Goal: Task Accomplishment & Management: Use online tool/utility

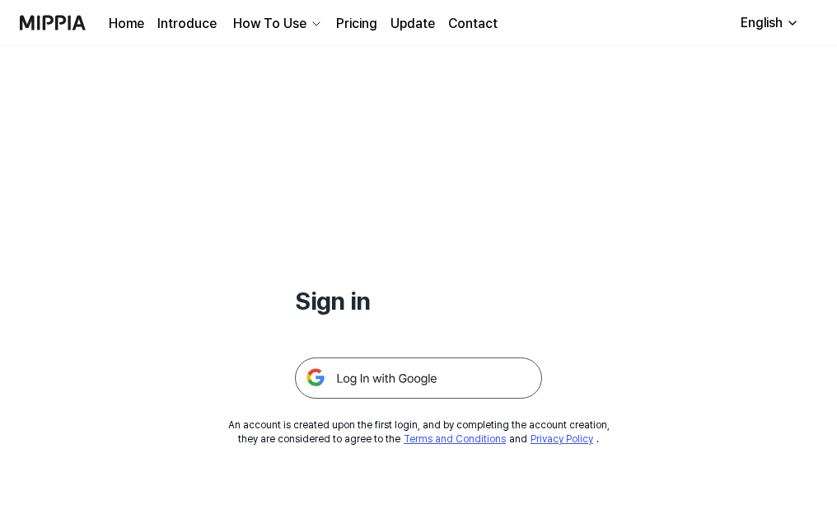
click at [389, 376] on img at bounding box center [418, 378] width 247 height 41
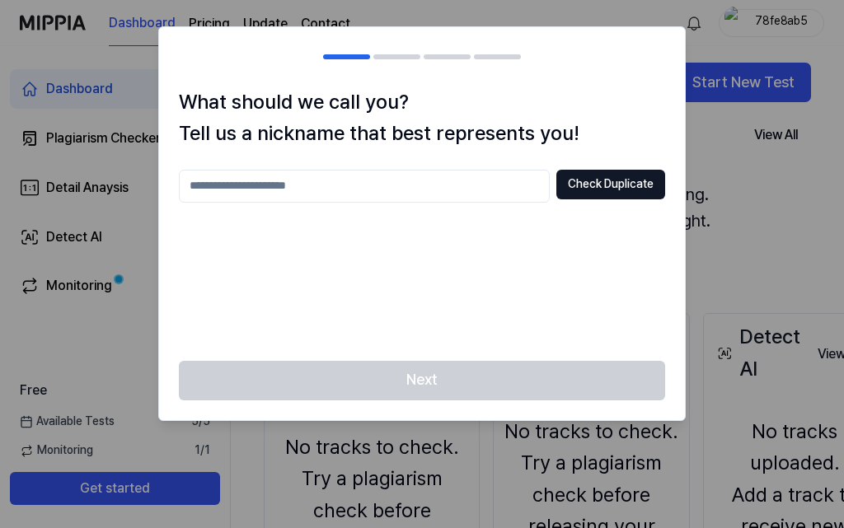
click at [414, 185] on input "text" at bounding box center [364, 186] width 371 height 33
type input "******"
click at [580, 185] on button "Check Duplicate" at bounding box center [610, 185] width 109 height 30
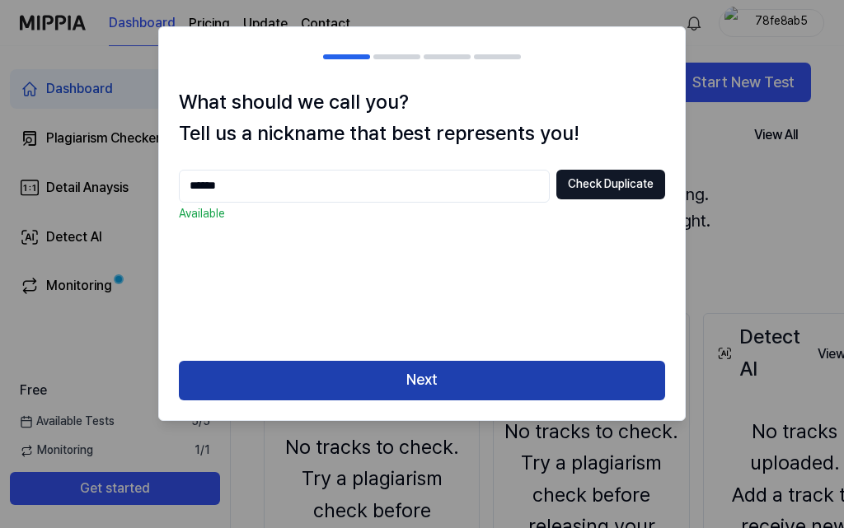
click at [488, 371] on button "Next" at bounding box center [422, 381] width 486 height 40
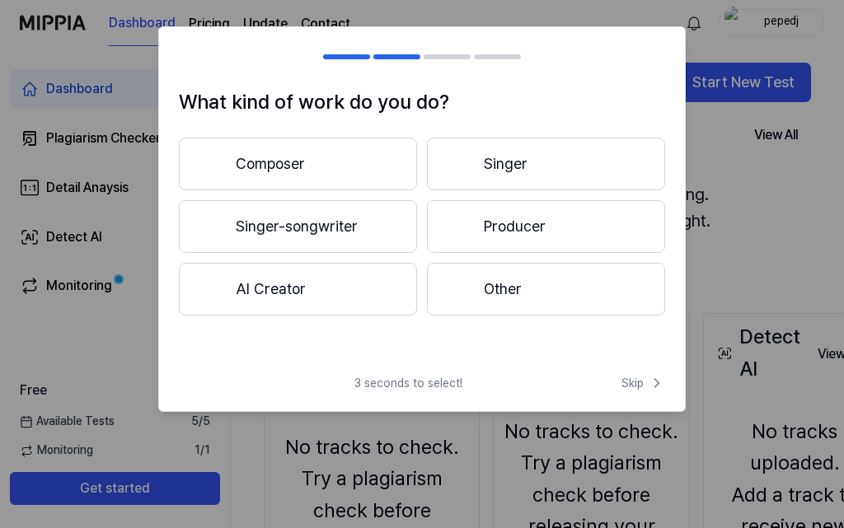
click at [314, 168] on button "Composer" at bounding box center [298, 164] width 238 height 53
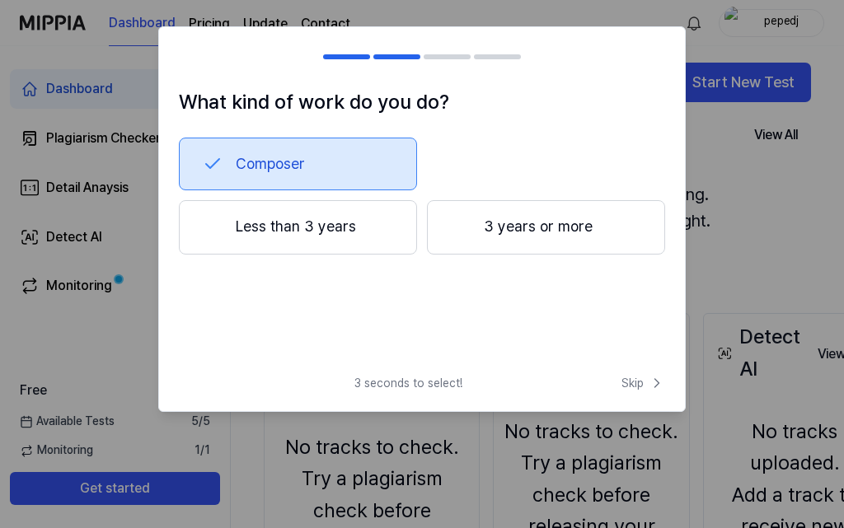
click at [548, 232] on button "3 years or more" at bounding box center [546, 227] width 238 height 54
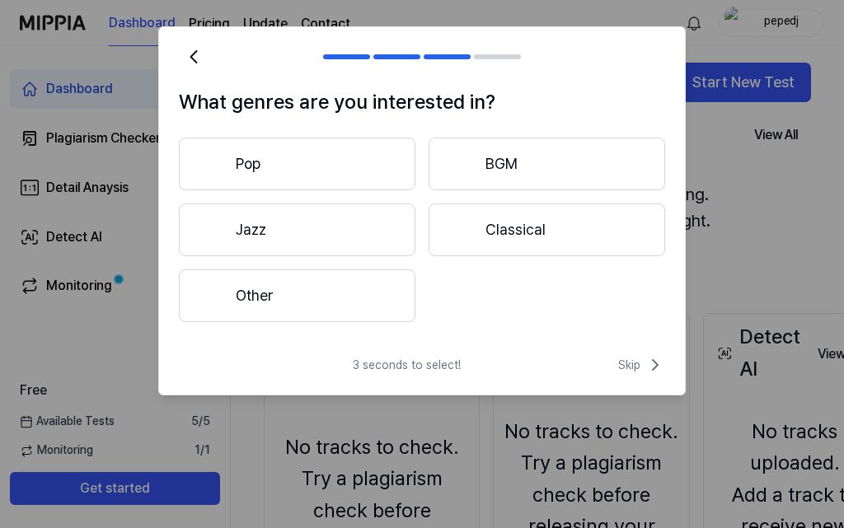
click at [306, 290] on button "Other" at bounding box center [297, 295] width 236 height 53
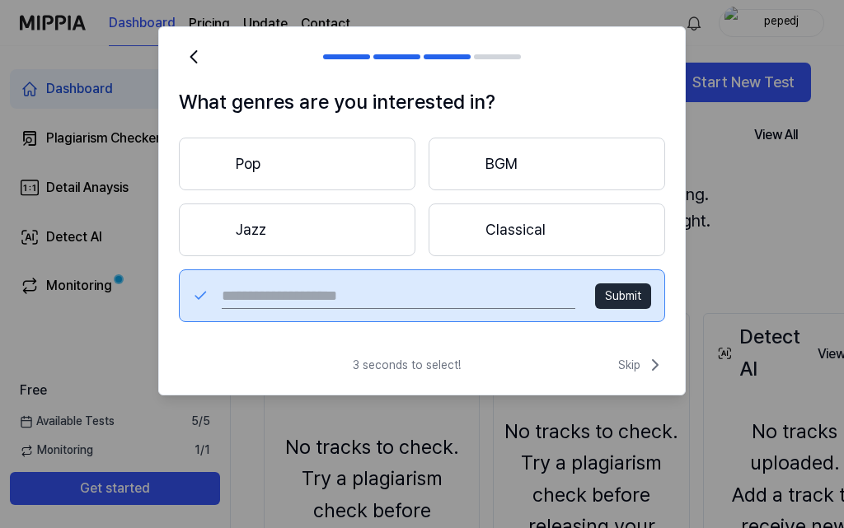
click at [437, 293] on input "text" at bounding box center [398, 296] width 353 height 26
type input "**********"
click at [633, 294] on button "Submit" at bounding box center [623, 296] width 56 height 26
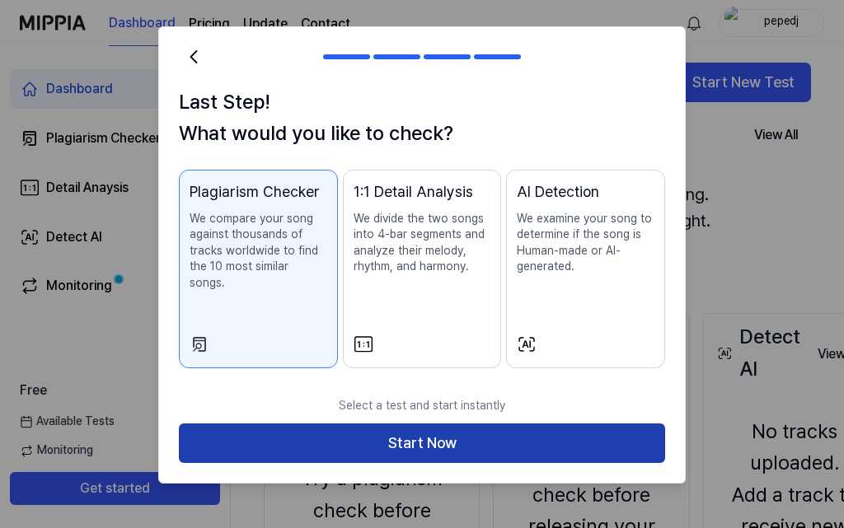
click at [425, 428] on button "Start Now" at bounding box center [422, 443] width 486 height 40
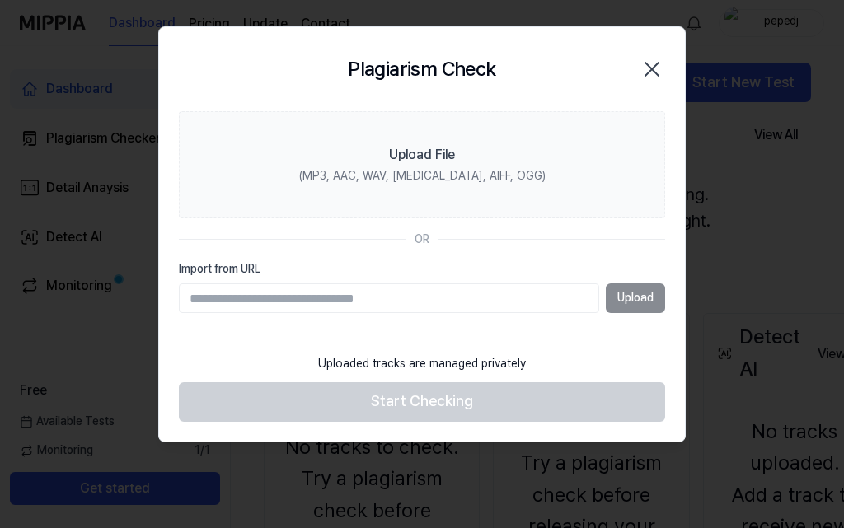
click at [311, 303] on input "Import from URL" at bounding box center [389, 298] width 420 height 30
paste input "**********"
type input "**********"
click at [635, 297] on button "Upload" at bounding box center [635, 298] width 59 height 30
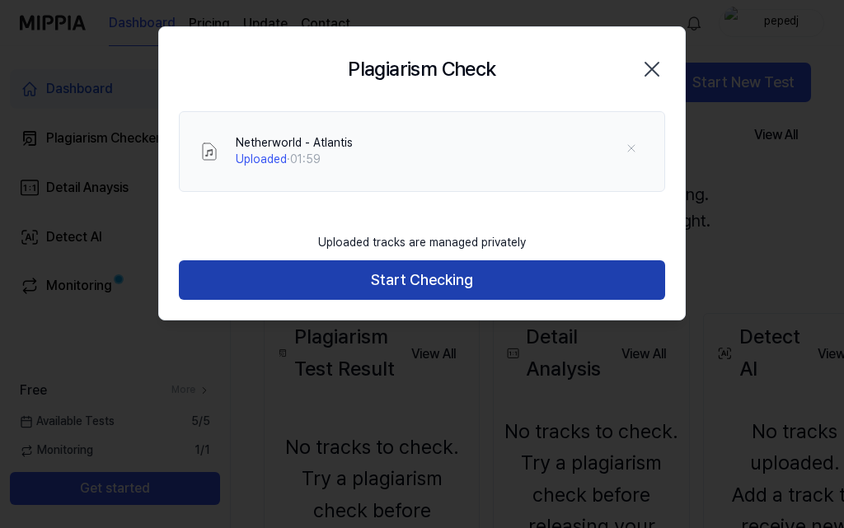
click at [457, 284] on button "Start Checking" at bounding box center [422, 280] width 486 height 40
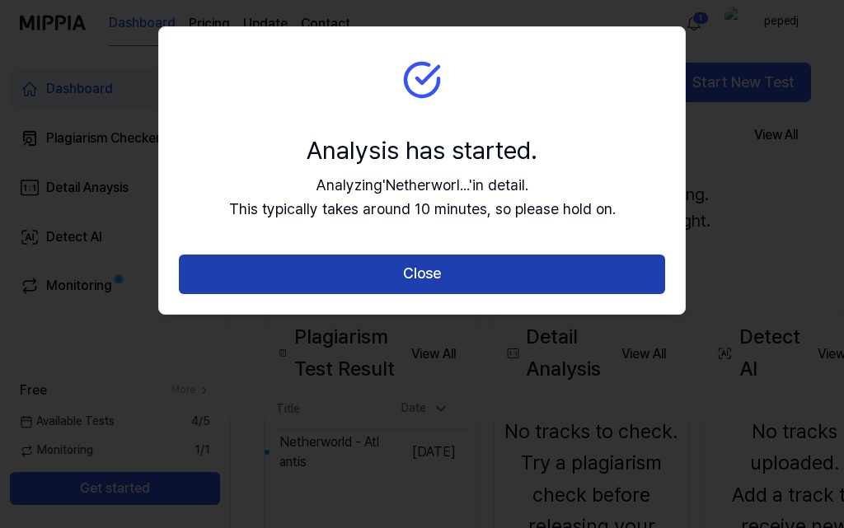
click at [430, 268] on button "Close" at bounding box center [422, 275] width 486 height 40
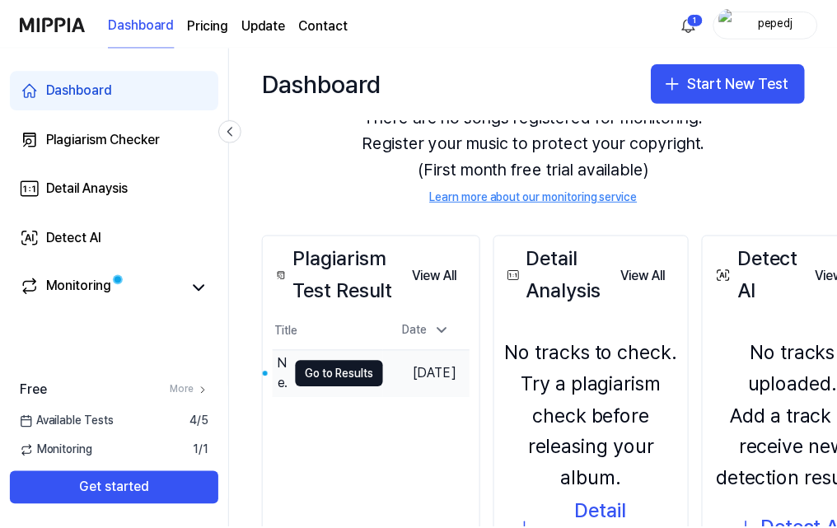
scroll to position [82, 0]
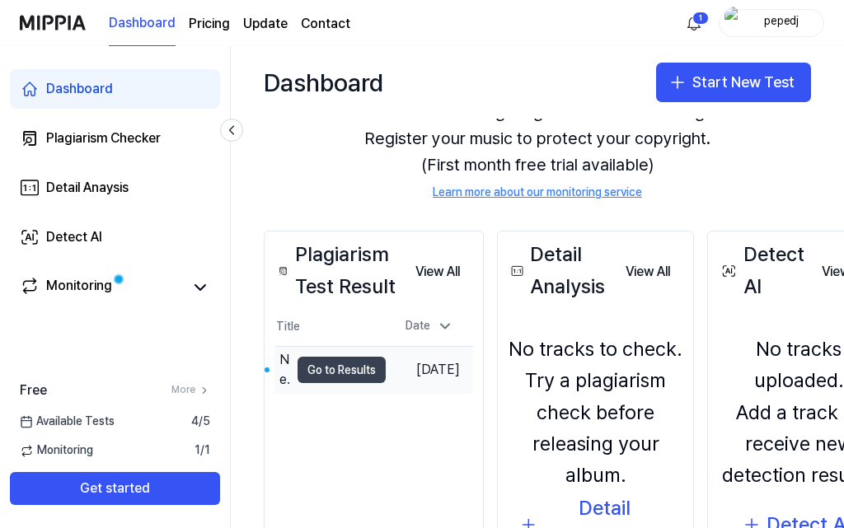
click at [334, 370] on button "Go to Results" at bounding box center [341, 370] width 88 height 26
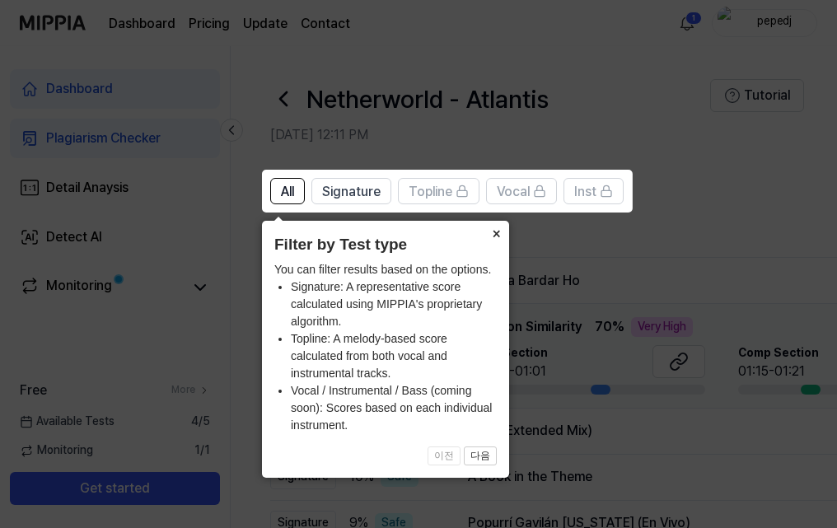
click at [498, 236] on button "×" at bounding box center [496, 232] width 26 height 23
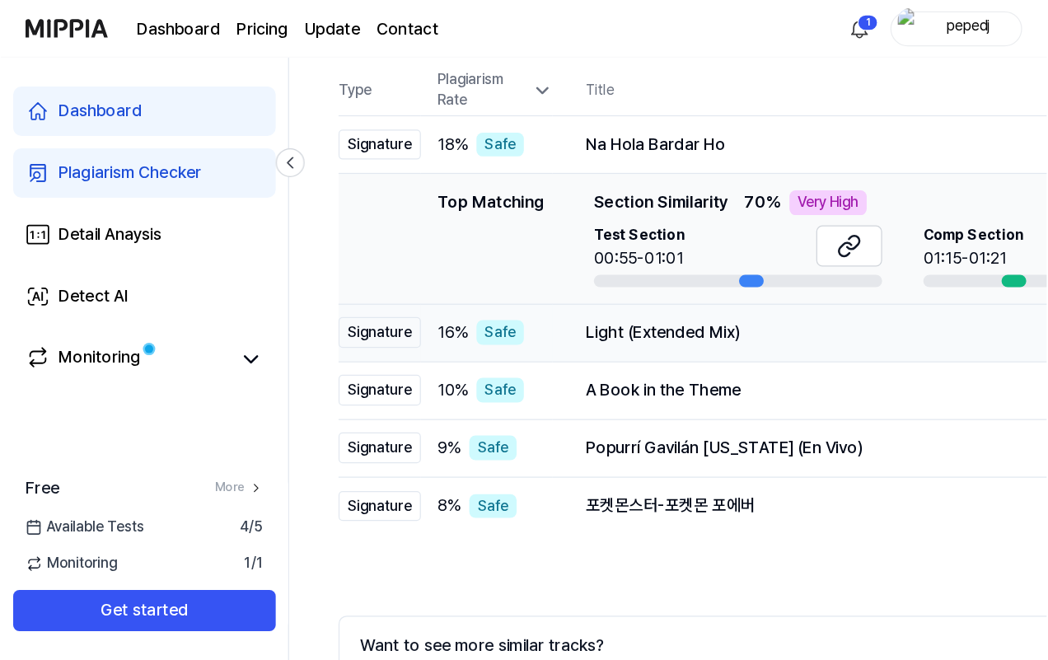
scroll to position [82, 0]
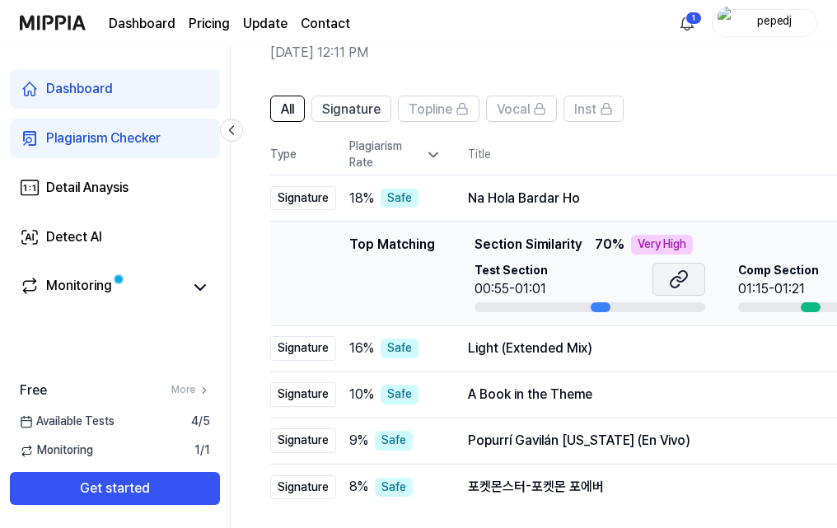
click at [677, 277] on icon at bounding box center [676, 282] width 10 height 11
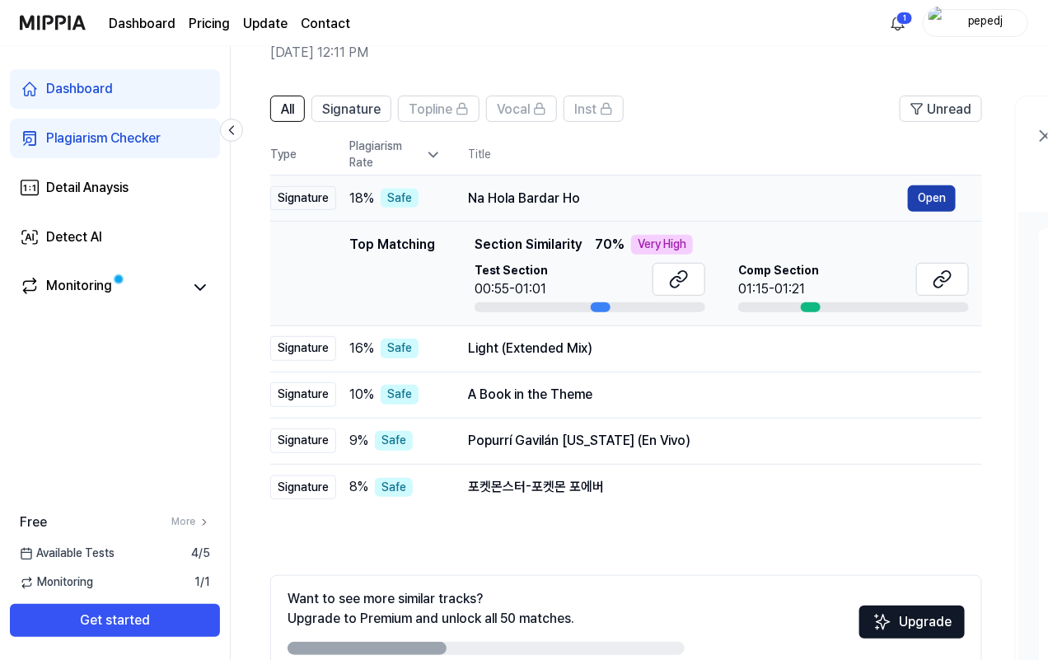
click at [843, 192] on button "Open" at bounding box center [932, 198] width 48 height 26
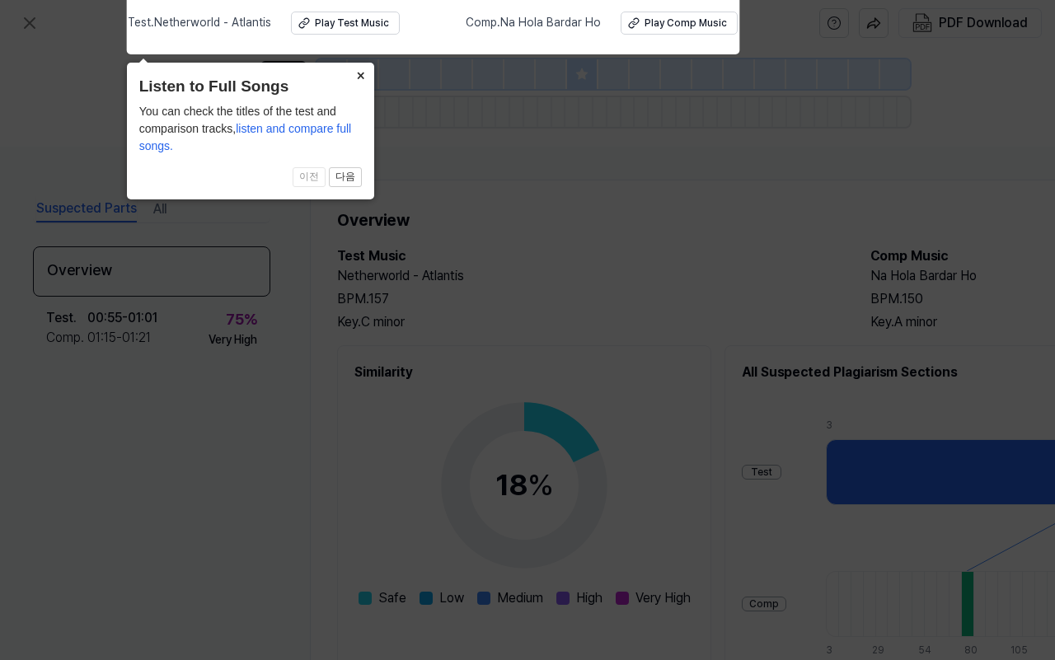
click at [357, 78] on button "×" at bounding box center [361, 74] width 26 height 23
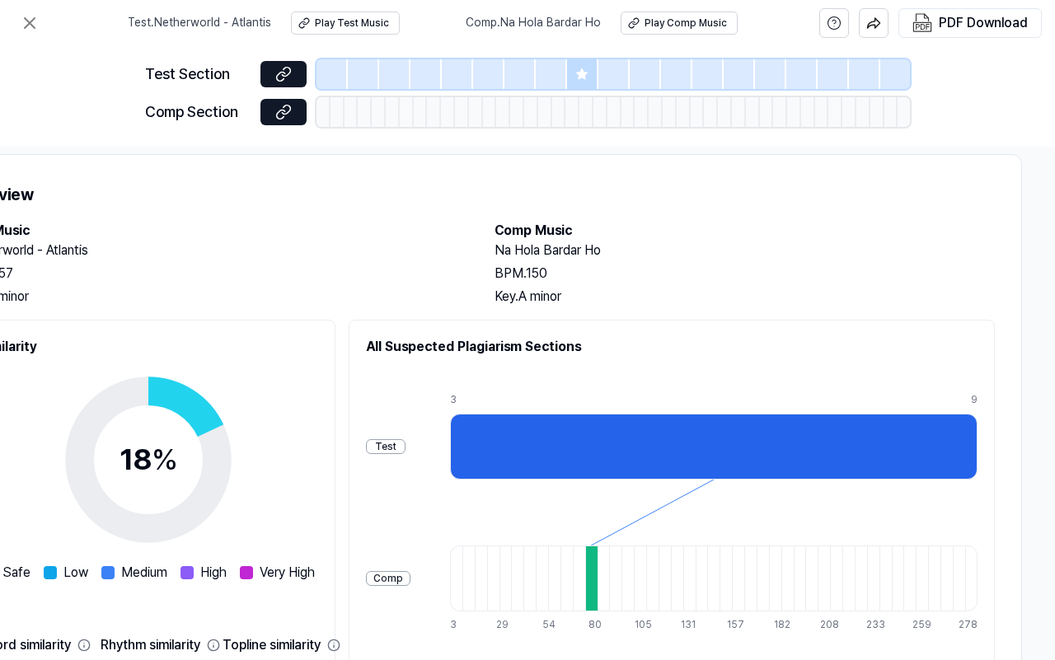
scroll to position [0, 381]
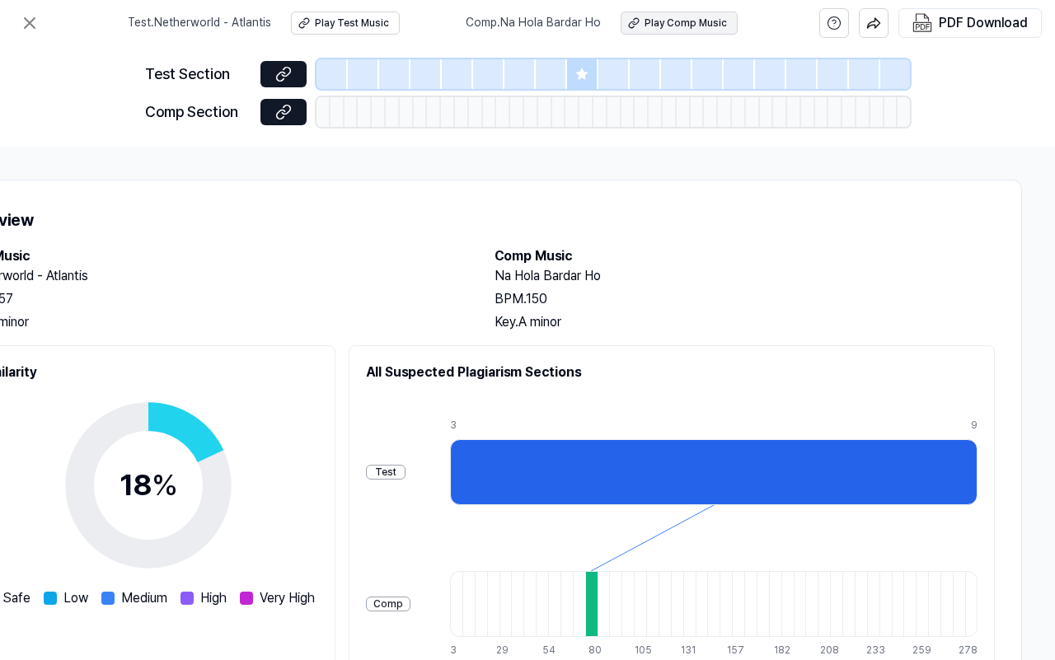
click at [676, 23] on div "Play Comp Music" at bounding box center [685, 23] width 82 height 14
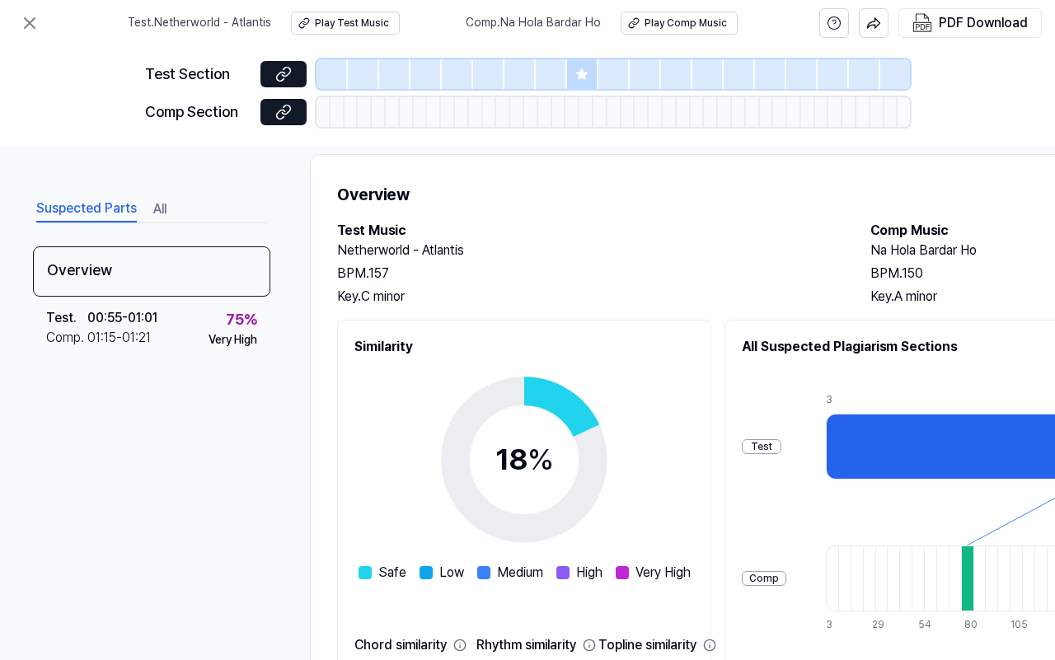
scroll to position [0, 0]
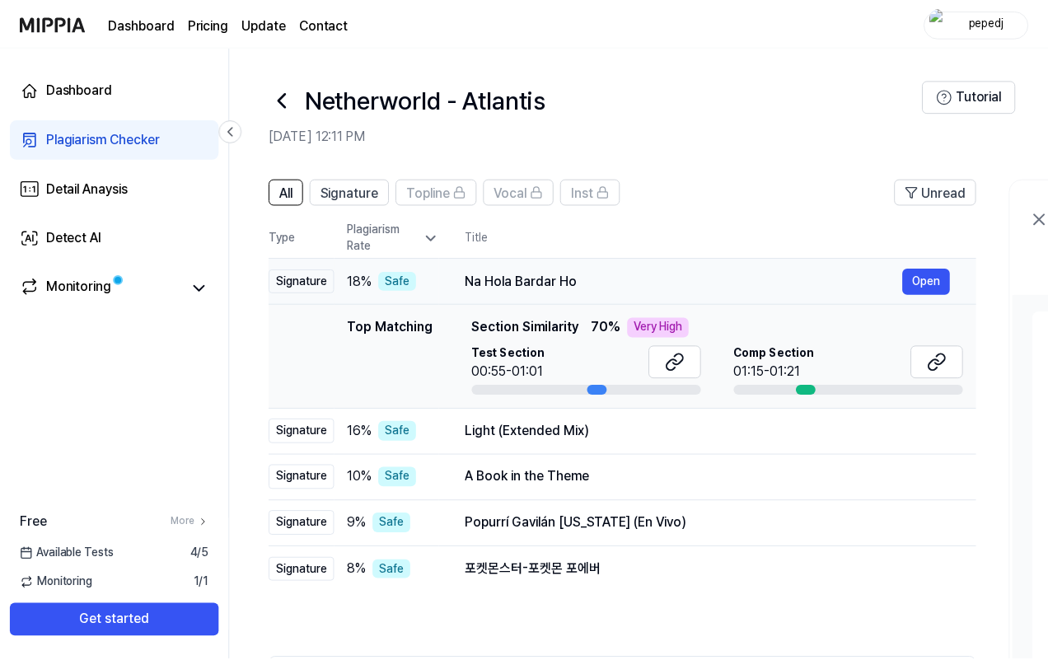
scroll to position [82, 0]
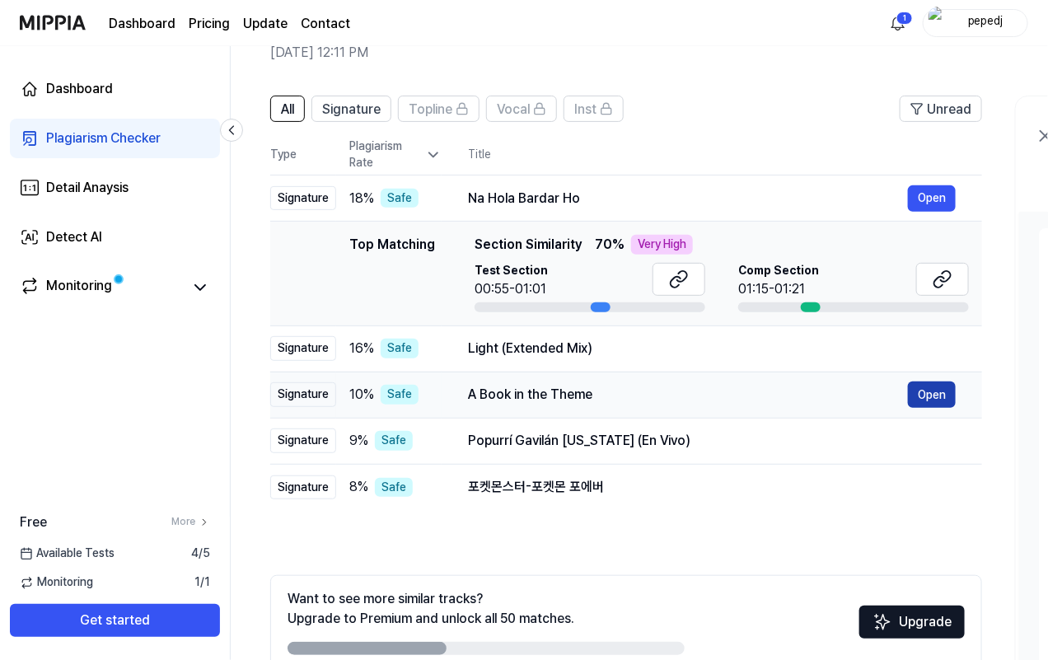
click at [843, 391] on button "Open" at bounding box center [932, 394] width 48 height 26
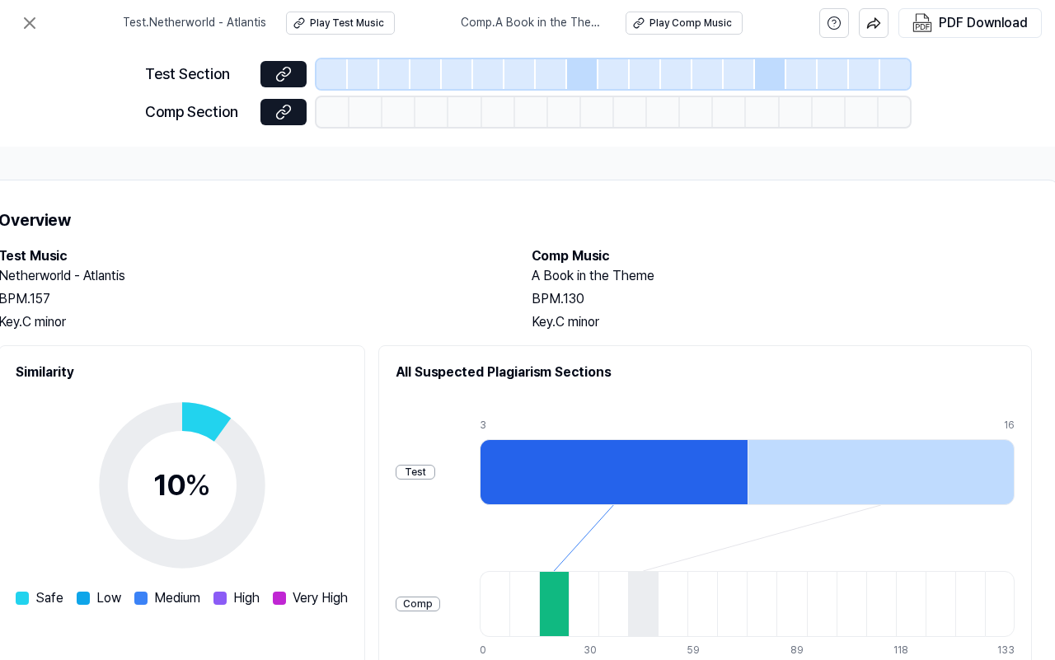
scroll to position [0, 381]
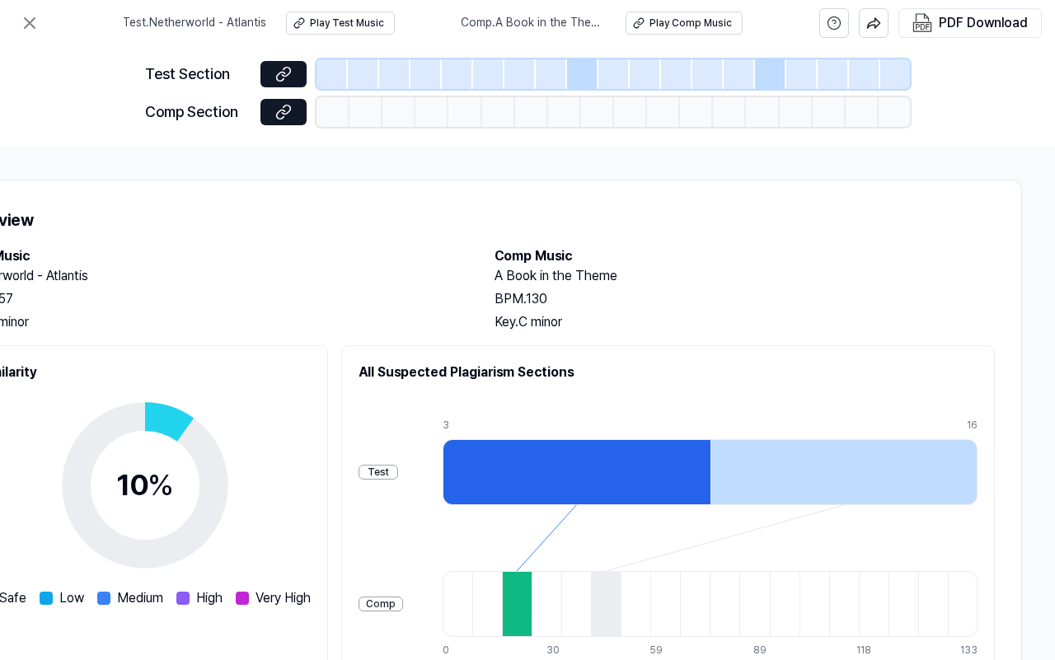
click at [610, 467] on div at bounding box center [576, 472] width 268 height 66
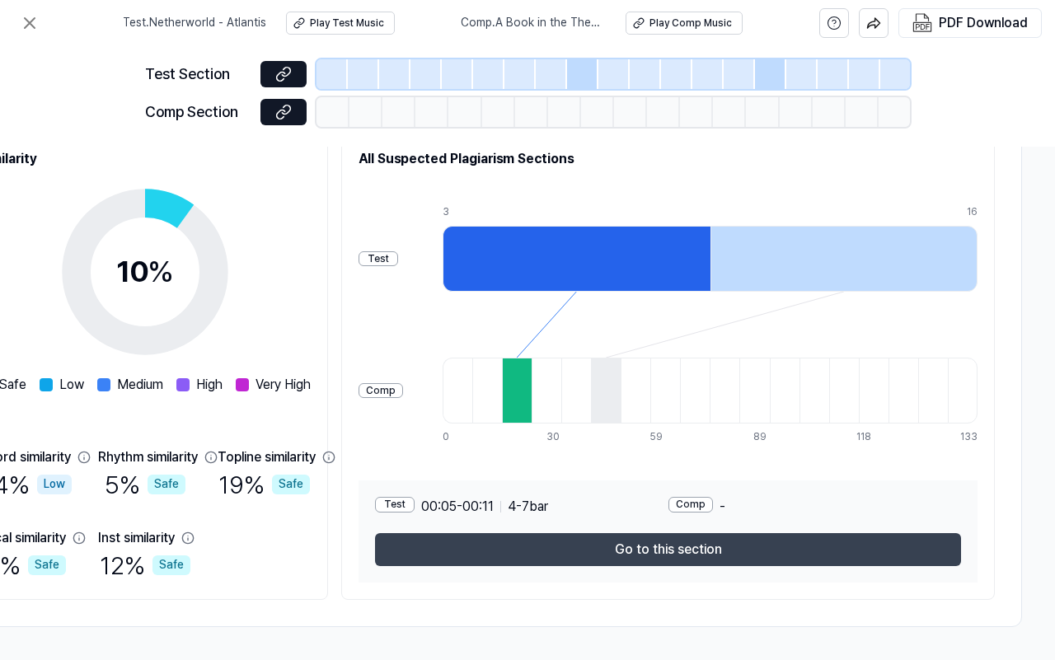
click at [755, 527] on button "Go to this section" at bounding box center [668, 549] width 586 height 33
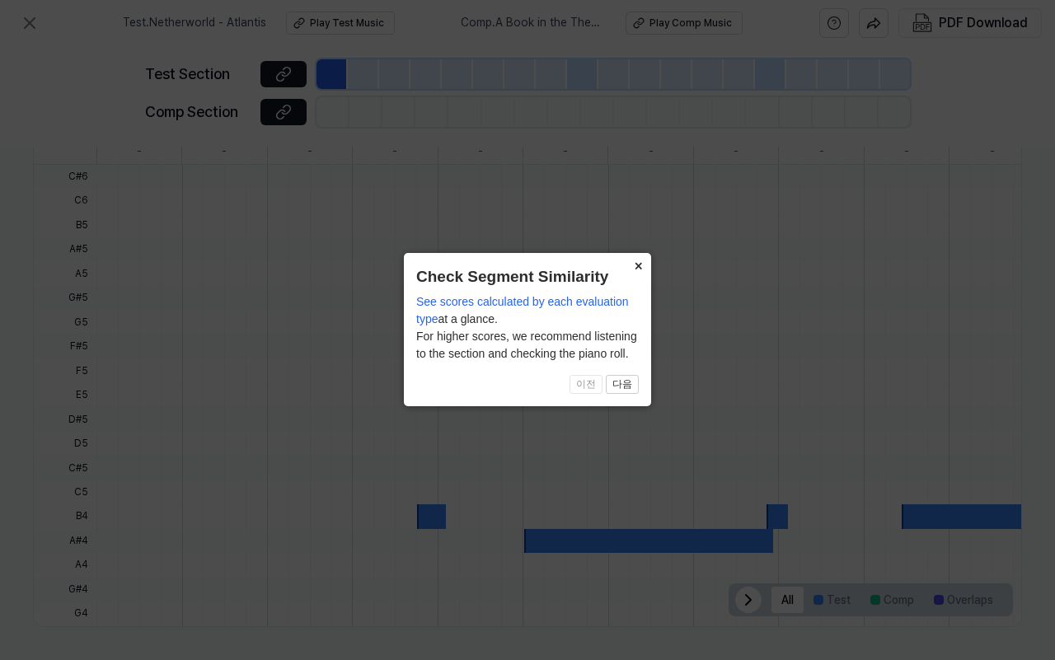
click at [632, 264] on button "×" at bounding box center [637, 264] width 26 height 23
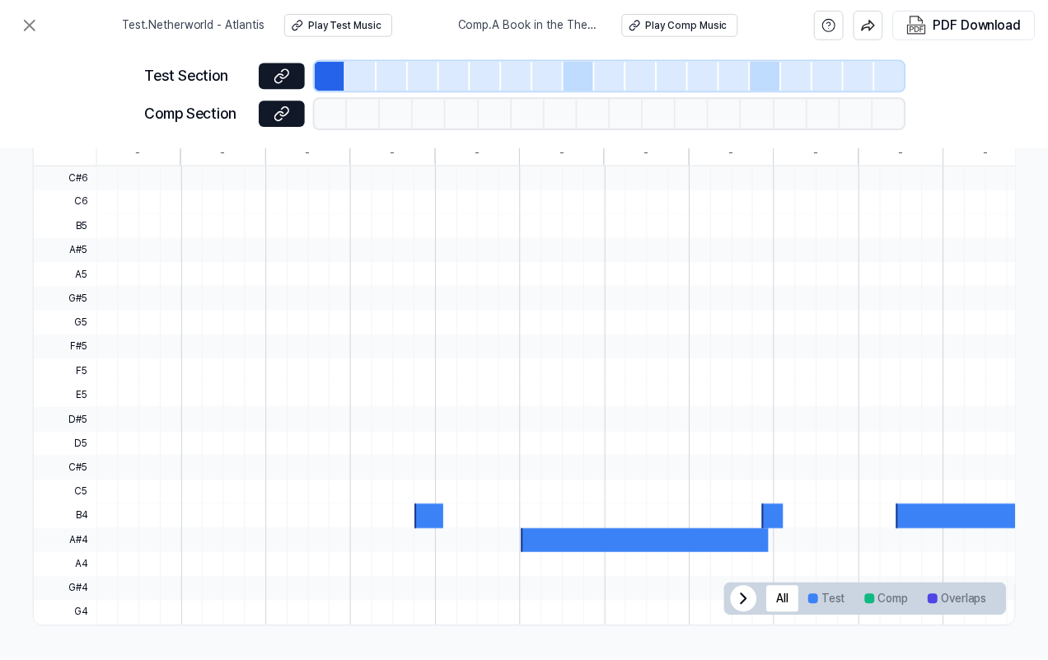
scroll to position [82, 0]
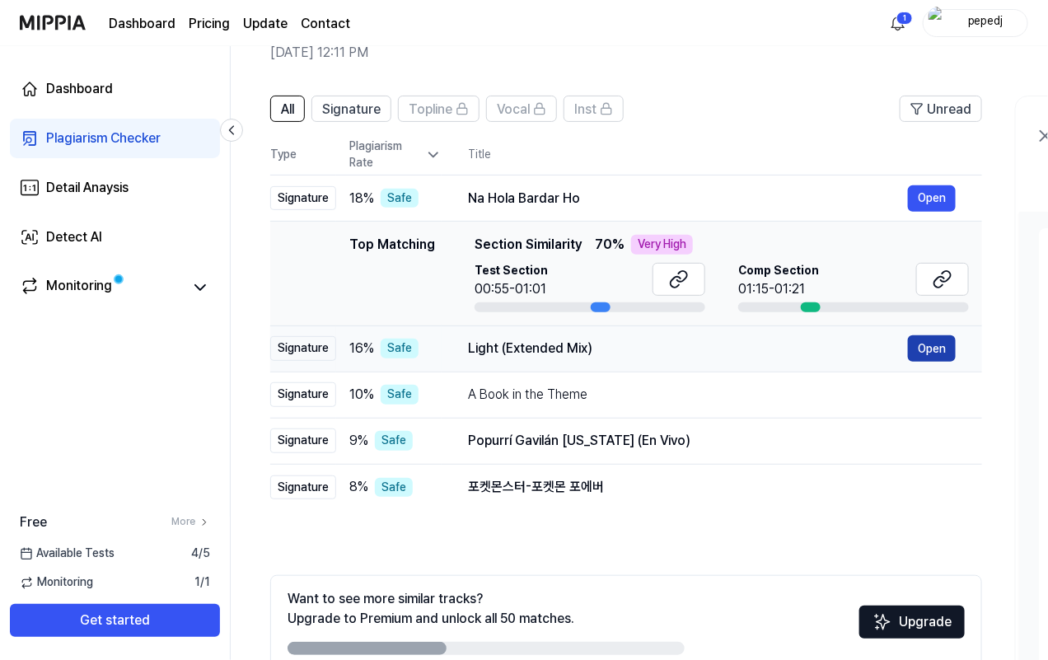
click at [843, 342] on button "Open" at bounding box center [932, 348] width 48 height 26
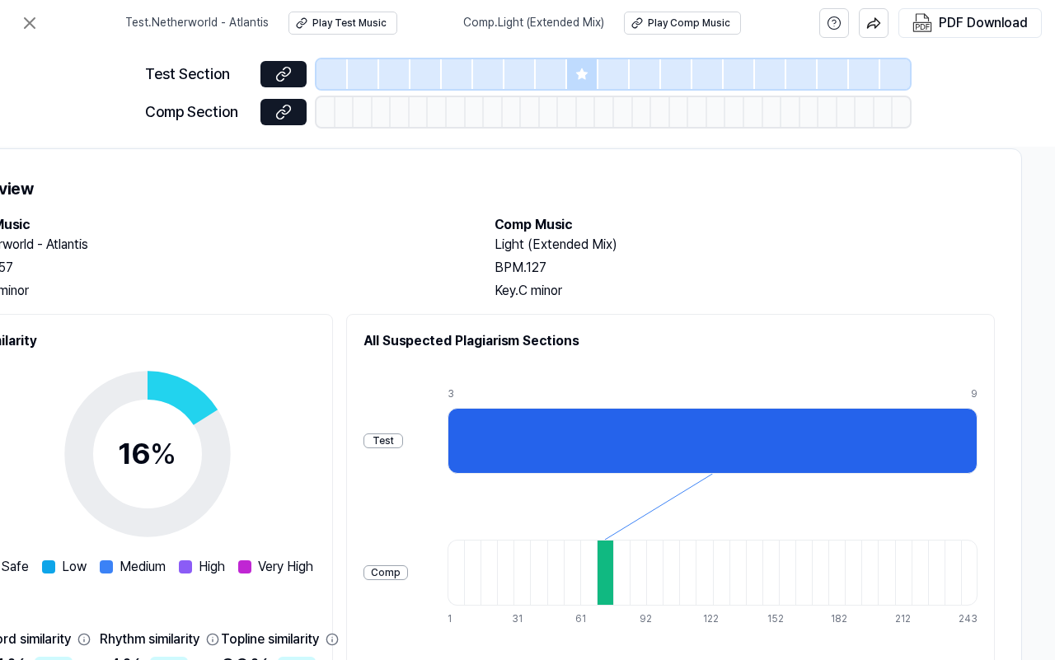
scroll to position [0, 381]
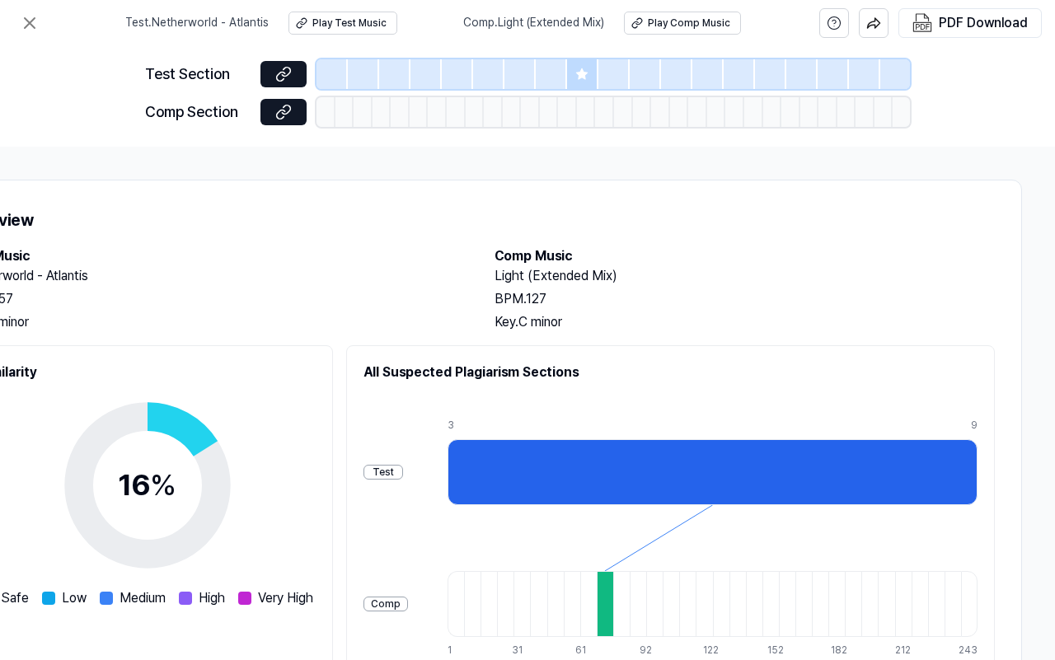
click at [751, 460] on div at bounding box center [712, 472] width 530 height 66
drag, startPoint x: 515, startPoint y: 276, endPoint x: 484, endPoint y: 250, distance: 40.3
click at [484, 250] on div "Test Music Netherworld - Atlantis BPM. 157 Key. C minor Comp Music Light (Exten…" at bounding box center [477, 289] width 1033 height 86
copy div "Comp Music Ligh"
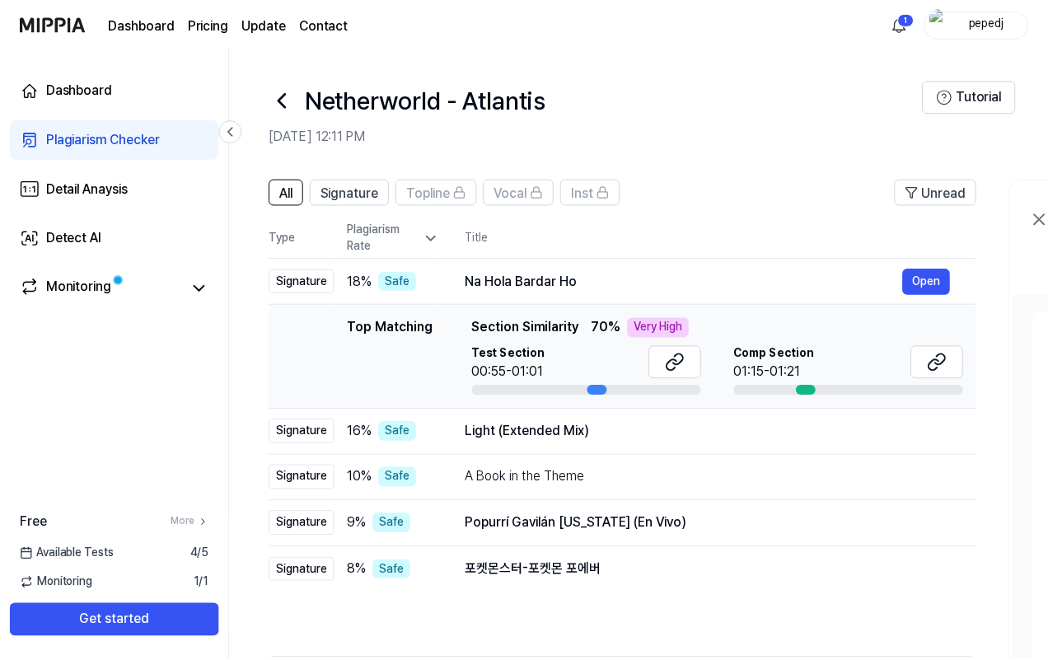
scroll to position [82, 0]
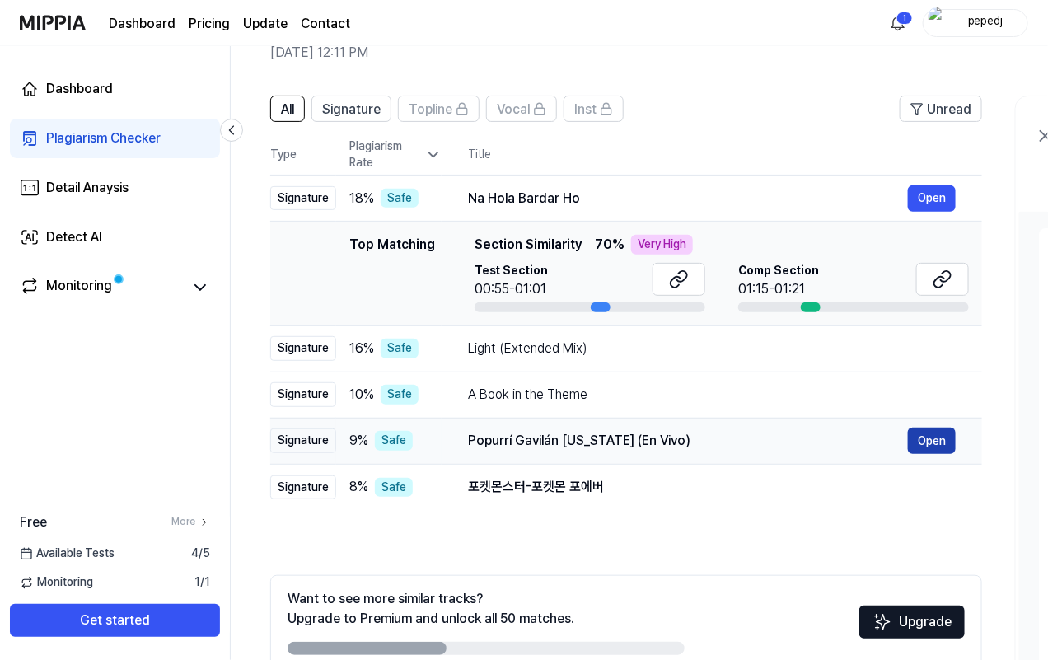
click at [843, 437] on button "Open" at bounding box center [932, 441] width 48 height 26
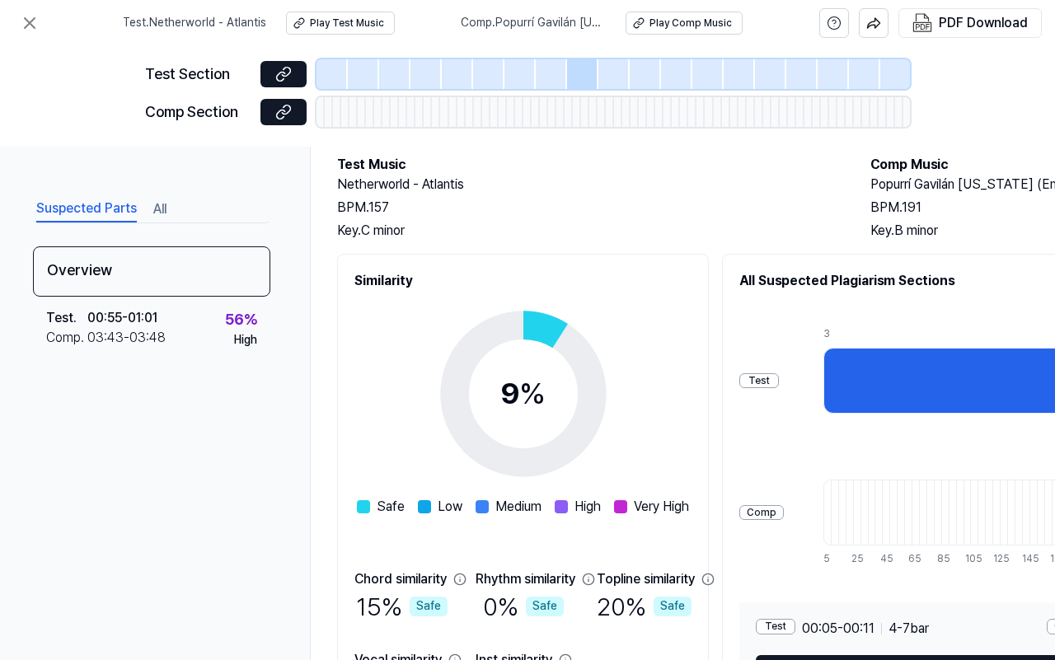
scroll to position [219, 0]
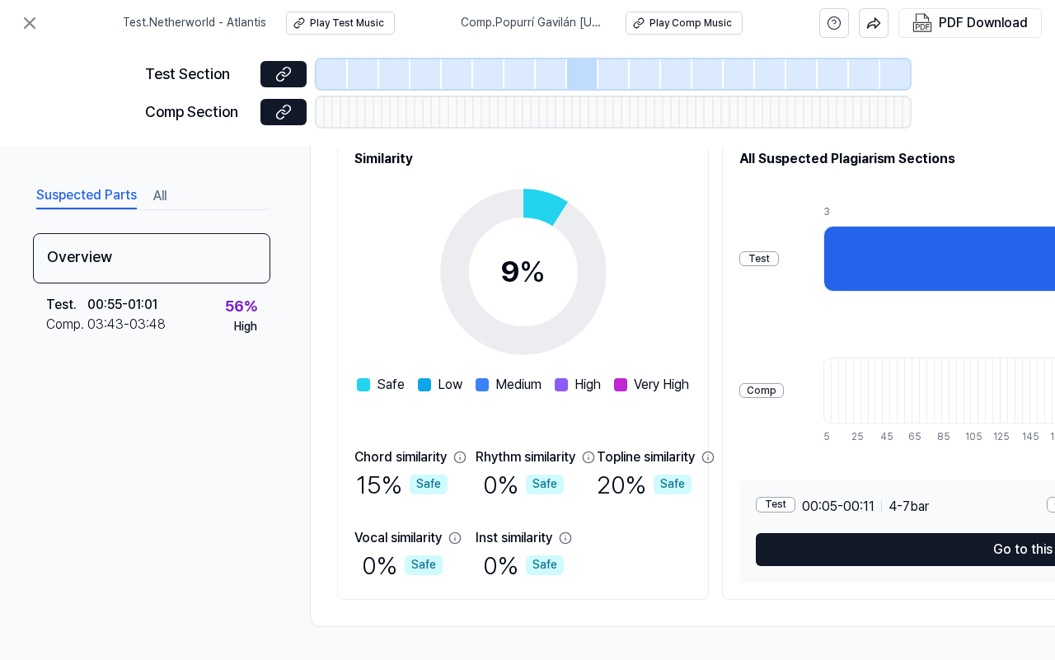
click at [843, 527] on div "Suspected Parts All Overview Test . 00:55 - 01:01 Comp . 03:43 - 03:48 56 % Hig…" at bounding box center [527, 403] width 1055 height 513
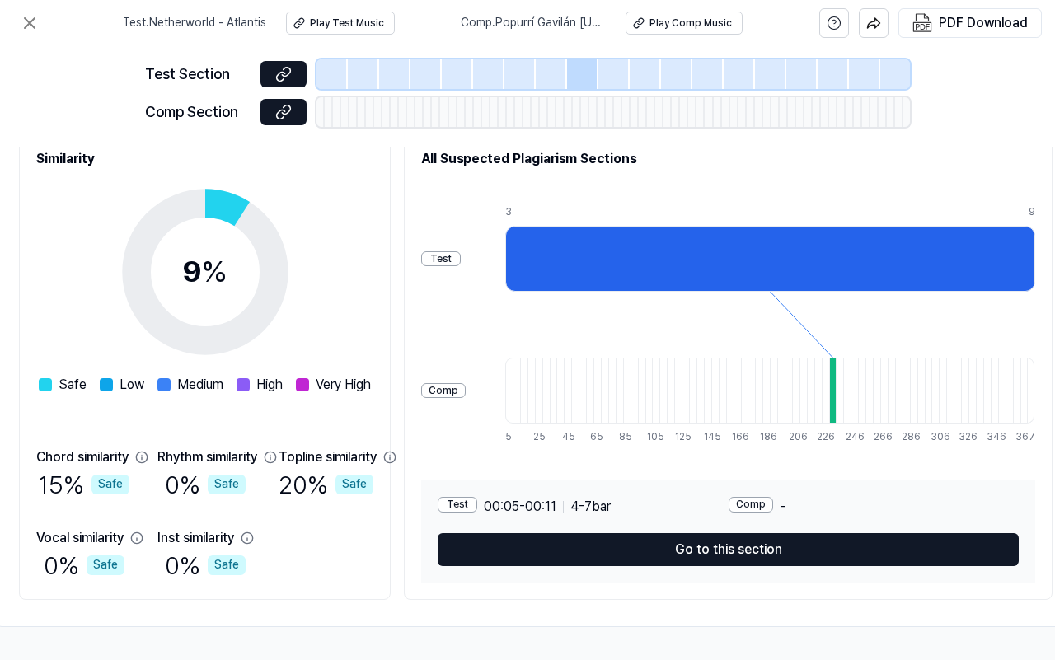
scroll to position [219, 381]
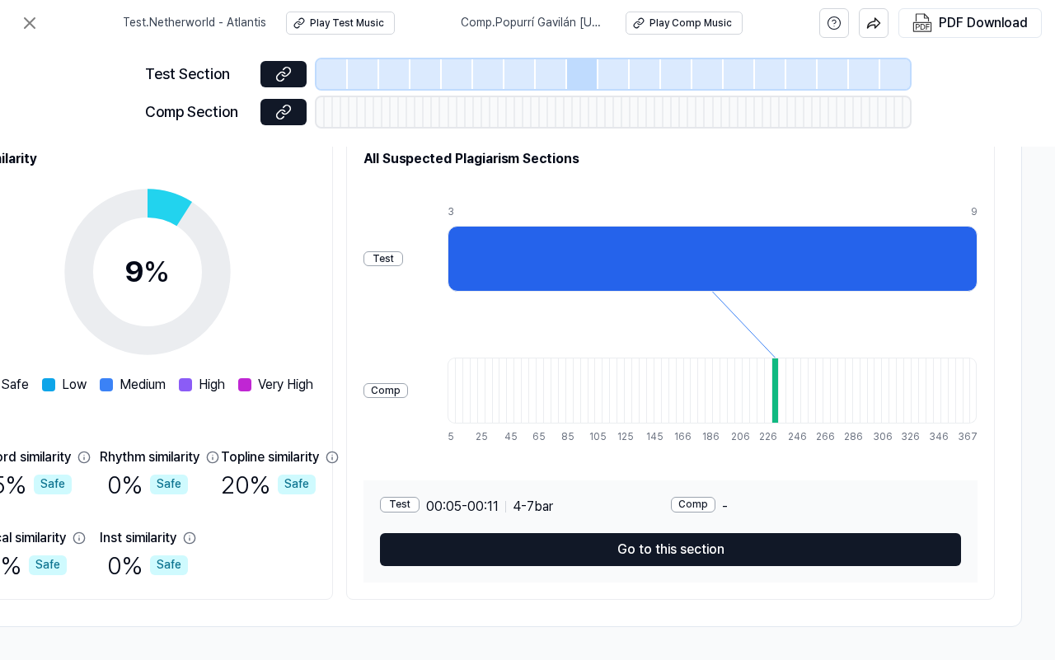
click at [670, 264] on div at bounding box center [712, 259] width 530 height 66
click at [689, 252] on div at bounding box center [712, 259] width 530 height 66
click at [616, 248] on div at bounding box center [712, 259] width 530 height 66
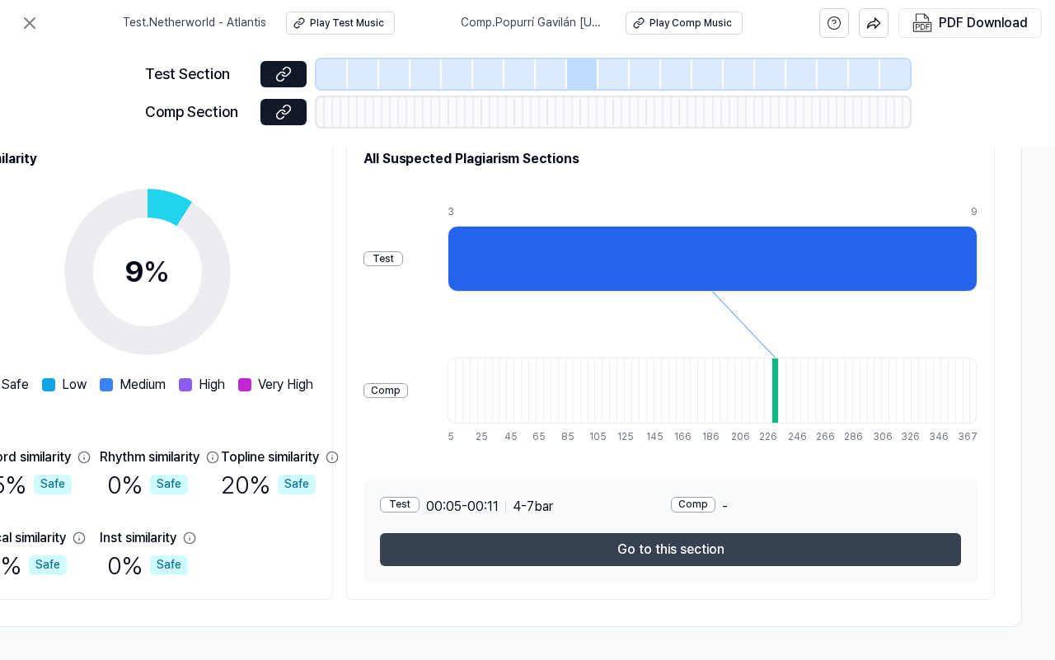
click at [714, 527] on button "Go to this section" at bounding box center [670, 549] width 581 height 33
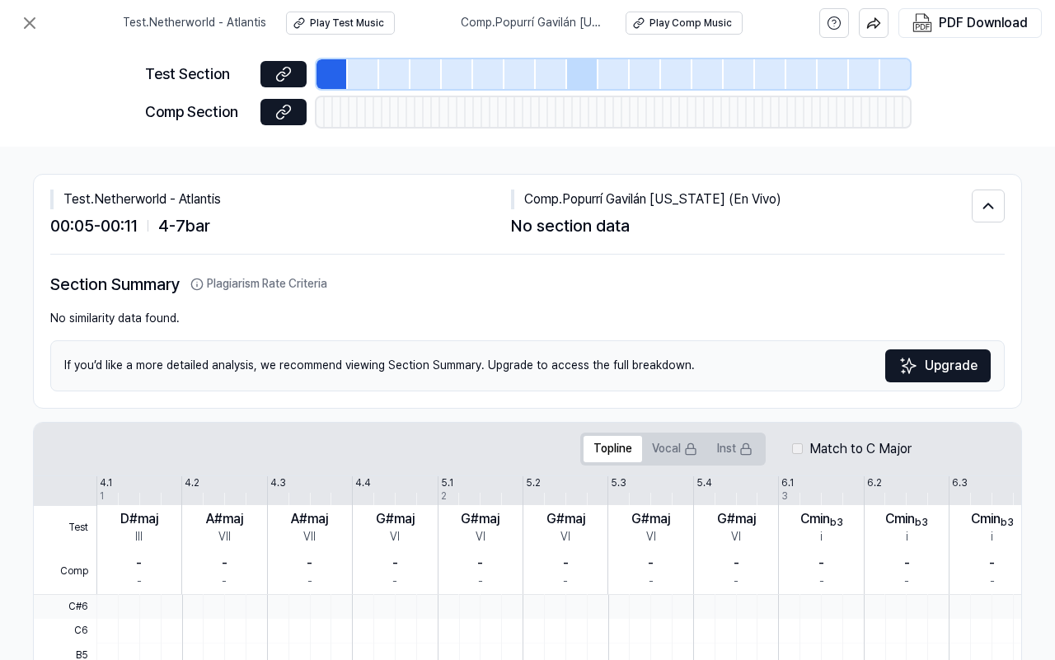
scroll to position [0, 283]
